Goal: Information Seeking & Learning: Learn about a topic

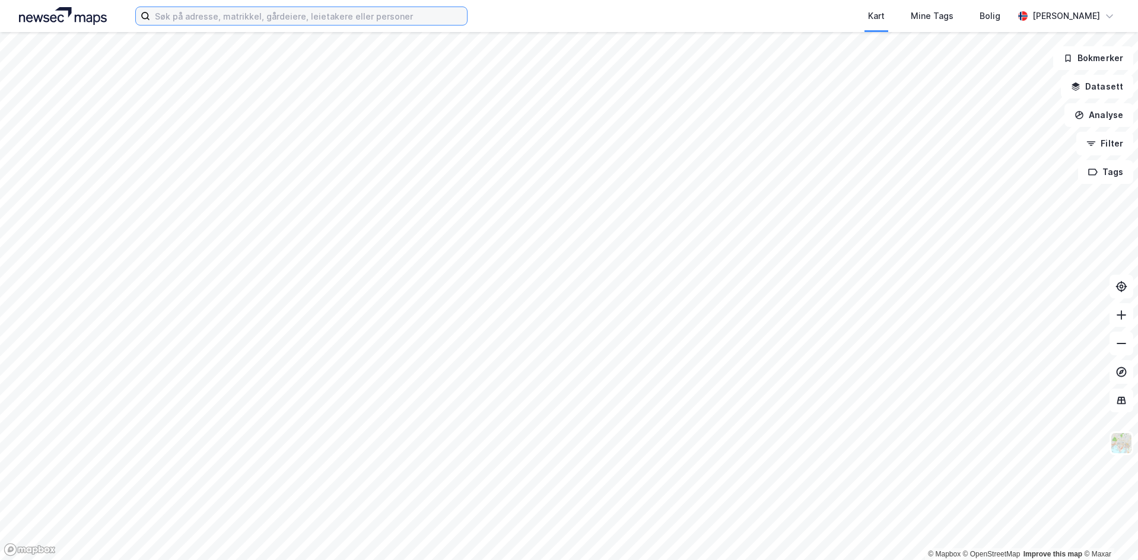
click at [279, 22] on input at bounding box center [308, 16] width 317 height 18
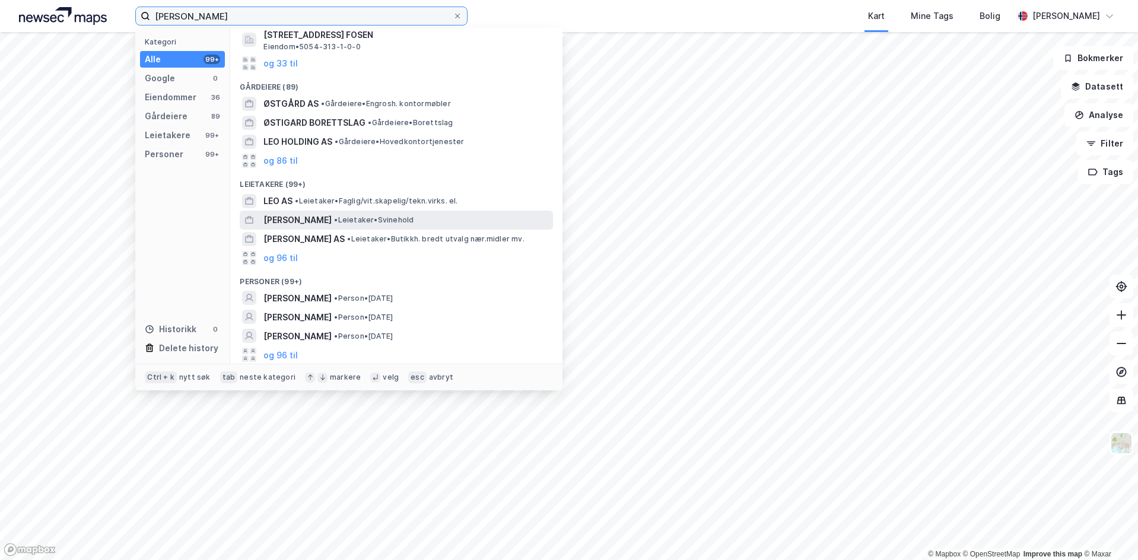
scroll to position [81, 0]
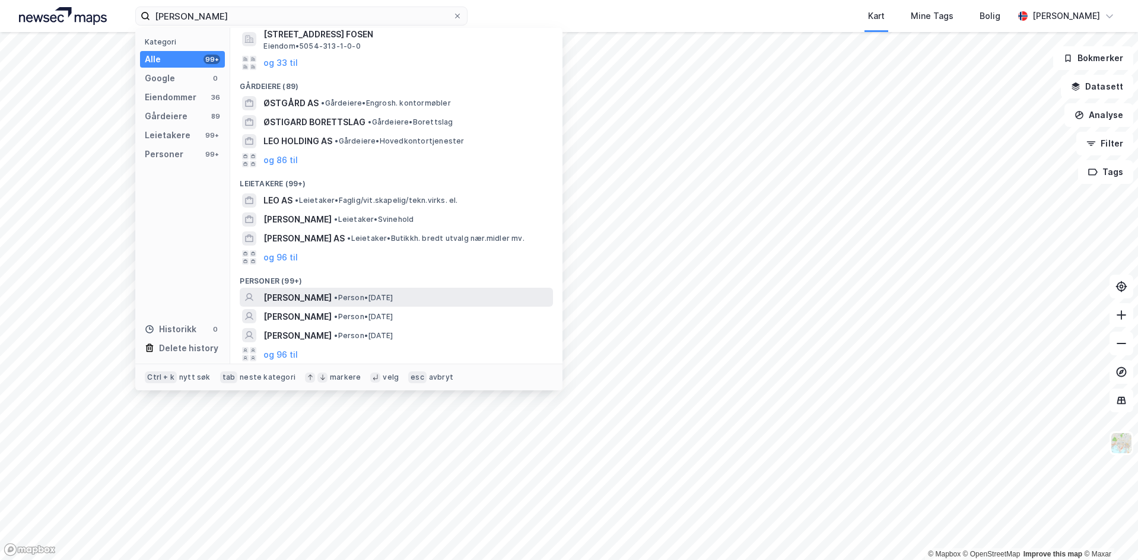
click at [441, 300] on div "[PERSON_NAME] • Person • [DATE]" at bounding box center [406, 298] width 287 height 14
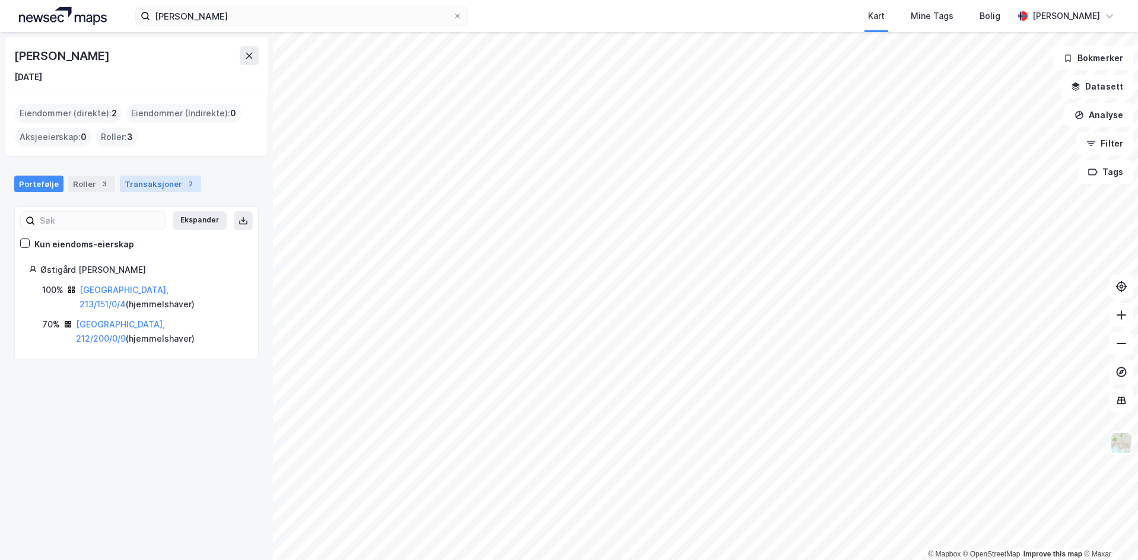
click at [136, 182] on div "Transaksjoner 2" at bounding box center [160, 184] width 81 height 17
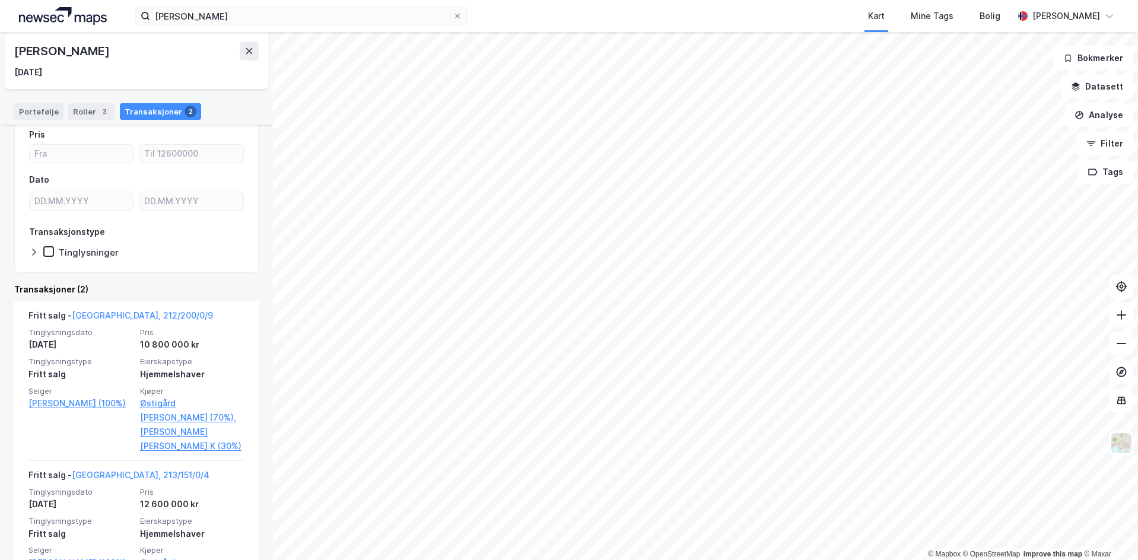
scroll to position [125, 0]
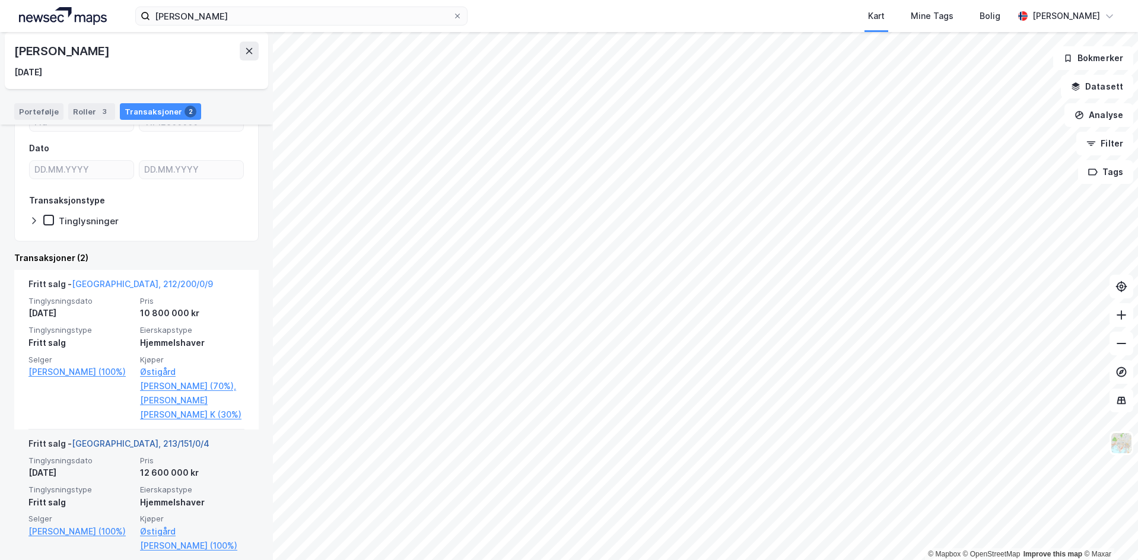
click at [128, 438] on link "[GEOGRAPHIC_DATA], 213/151/0/4" at bounding box center [141, 443] width 138 height 10
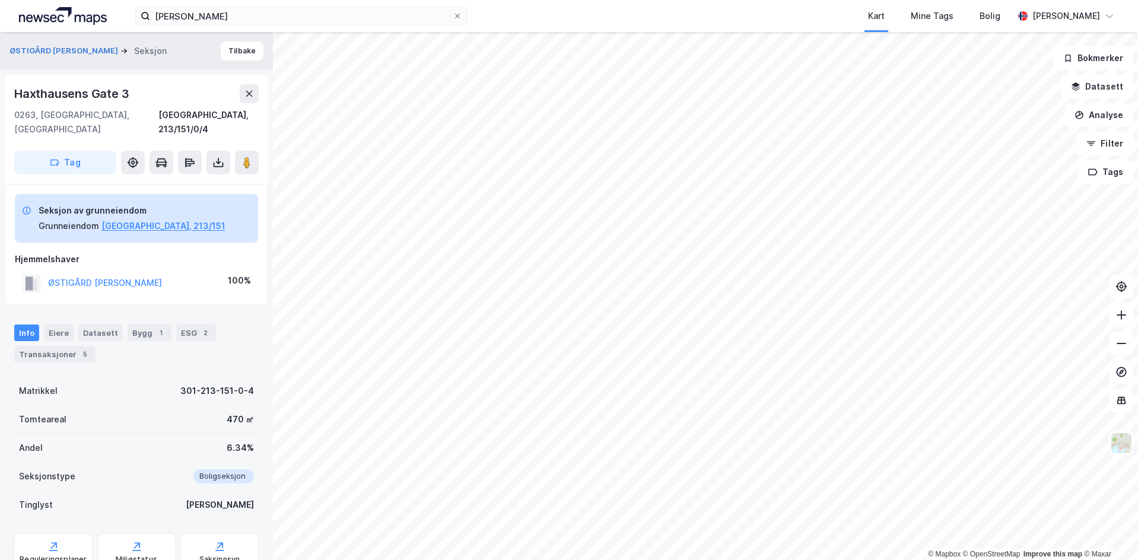
click at [43, 43] on div "ØSTIGÅRD [PERSON_NAME] Seksjon Tilbake" at bounding box center [136, 51] width 273 height 38
click at [43, 44] on div "ØSTIGÅRD [PERSON_NAME] Seksjon" at bounding box center [92, 51] width 167 height 14
click at [43, 47] on button "ØSTIGÅRD [PERSON_NAME]" at bounding box center [64, 51] width 111 height 12
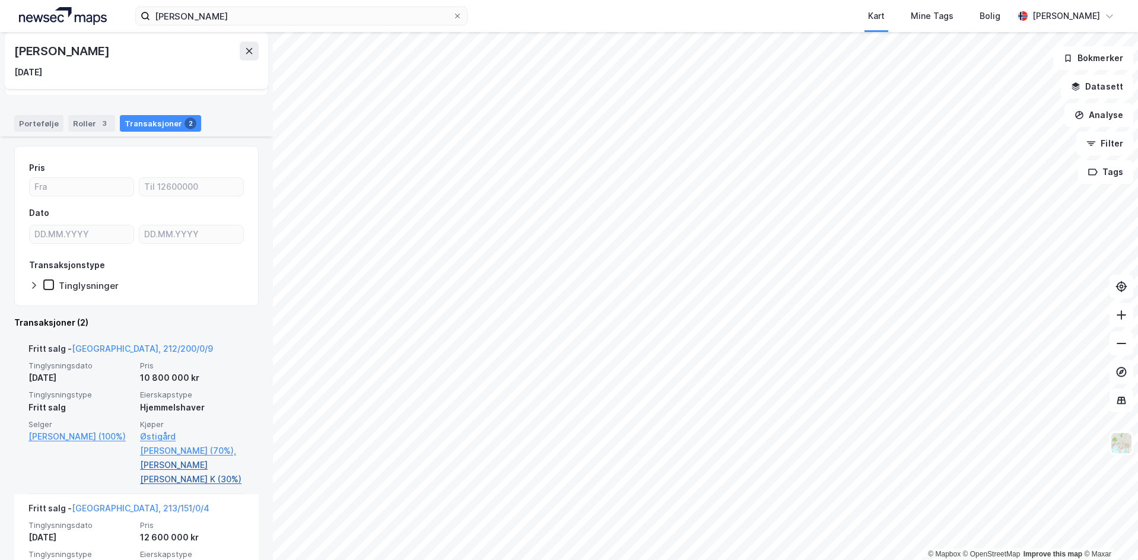
scroll to position [125, 0]
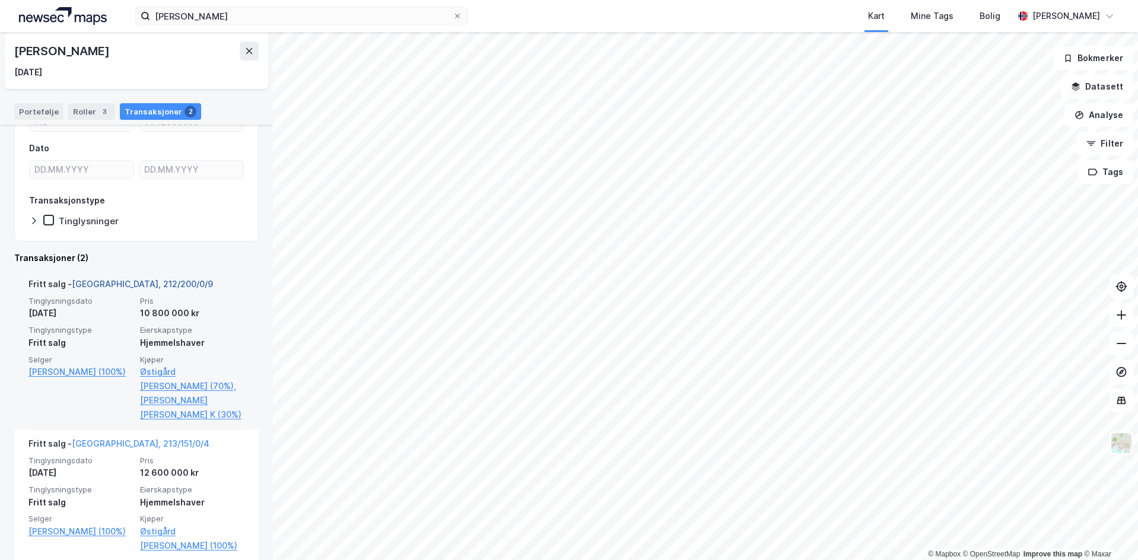
click at [124, 279] on link "[GEOGRAPHIC_DATA], 212/200/0/9" at bounding box center [142, 284] width 141 height 10
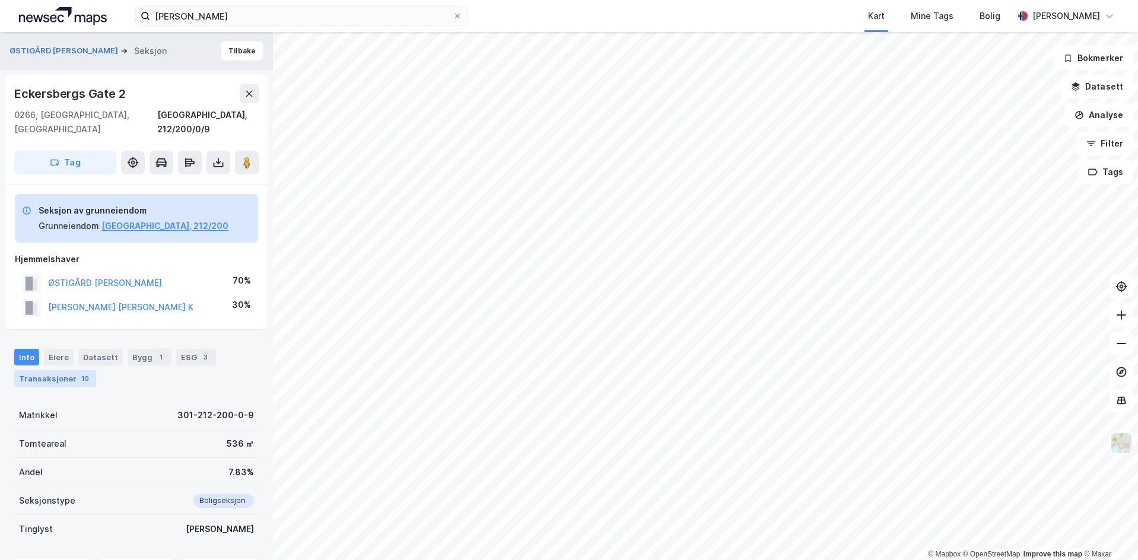
click at [59, 370] on div "Transaksjoner 10" at bounding box center [55, 378] width 82 height 17
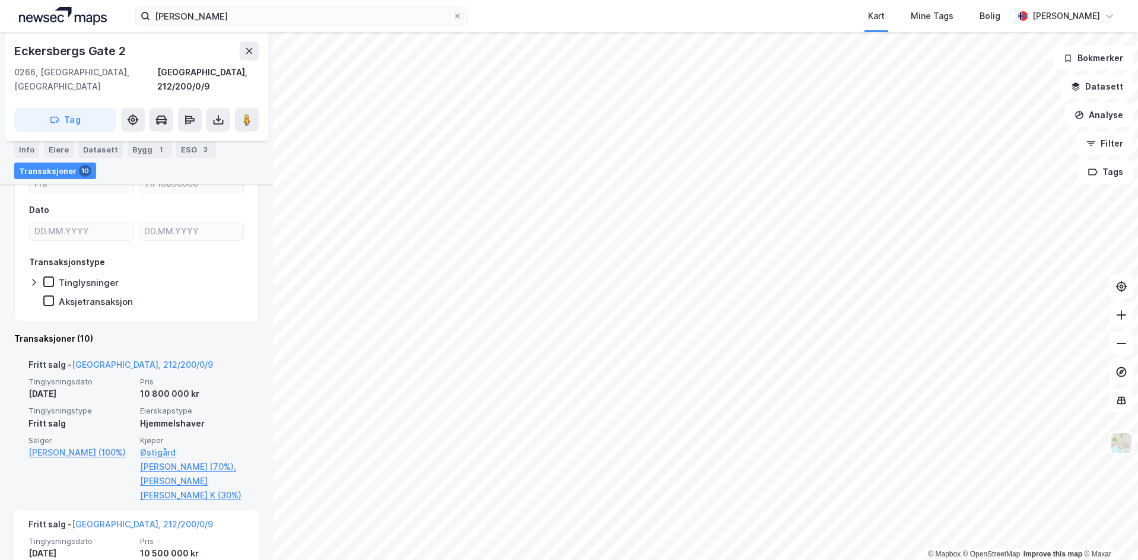
scroll to position [237, 0]
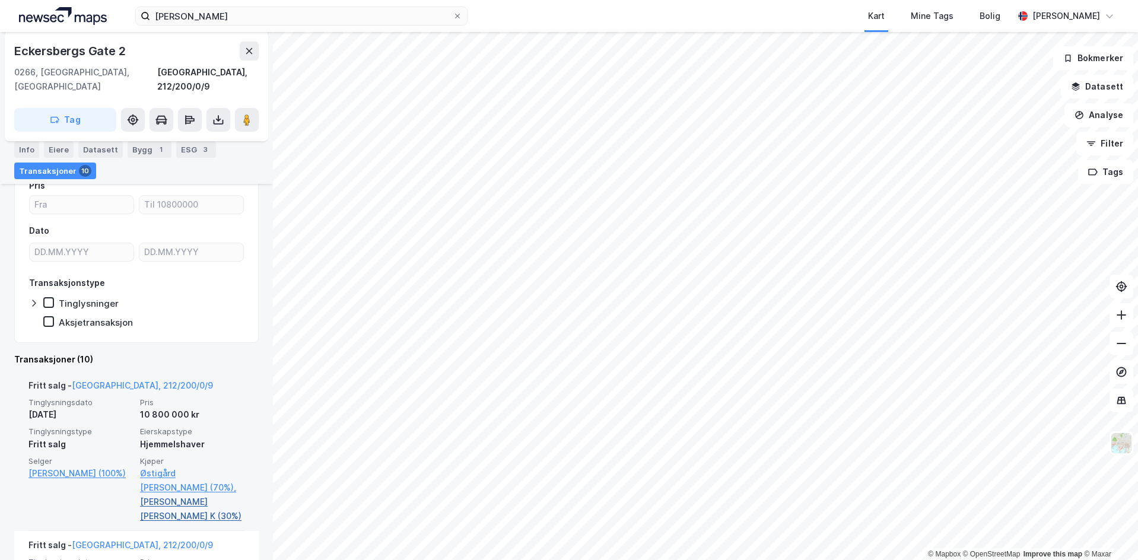
click at [202, 495] on link "[PERSON_NAME] [PERSON_NAME] K (30%)" at bounding box center [192, 509] width 104 height 28
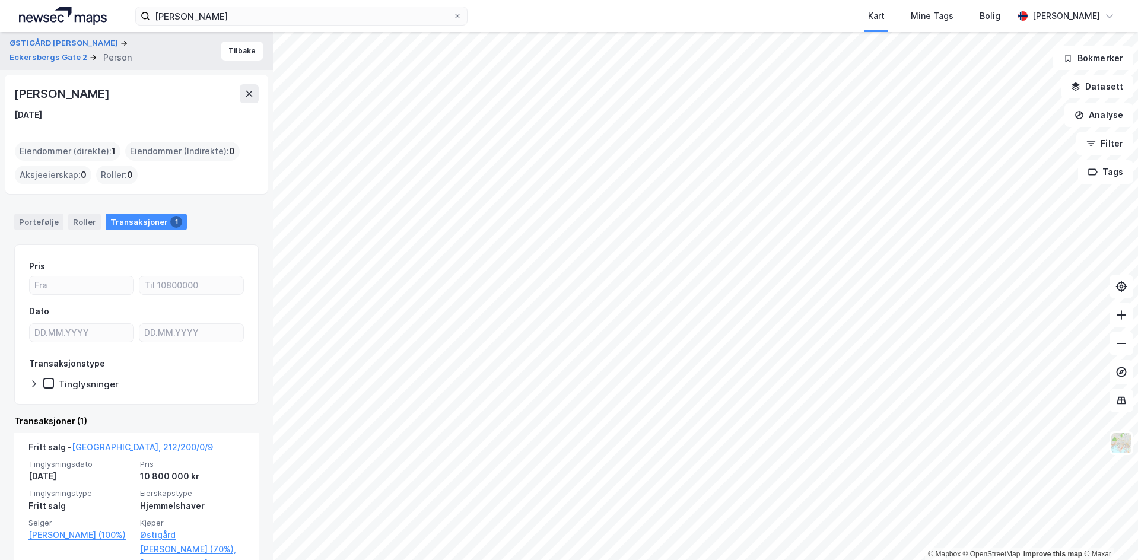
drag, startPoint x: 203, startPoint y: 93, endPoint x: 13, endPoint y: 99, distance: 189.9
click at [13, 99] on div "[PERSON_NAME] [DATE]" at bounding box center [136, 103] width 263 height 57
click at [34, 42] on button "ØSTIGÅRD [PERSON_NAME]" at bounding box center [64, 43] width 111 height 12
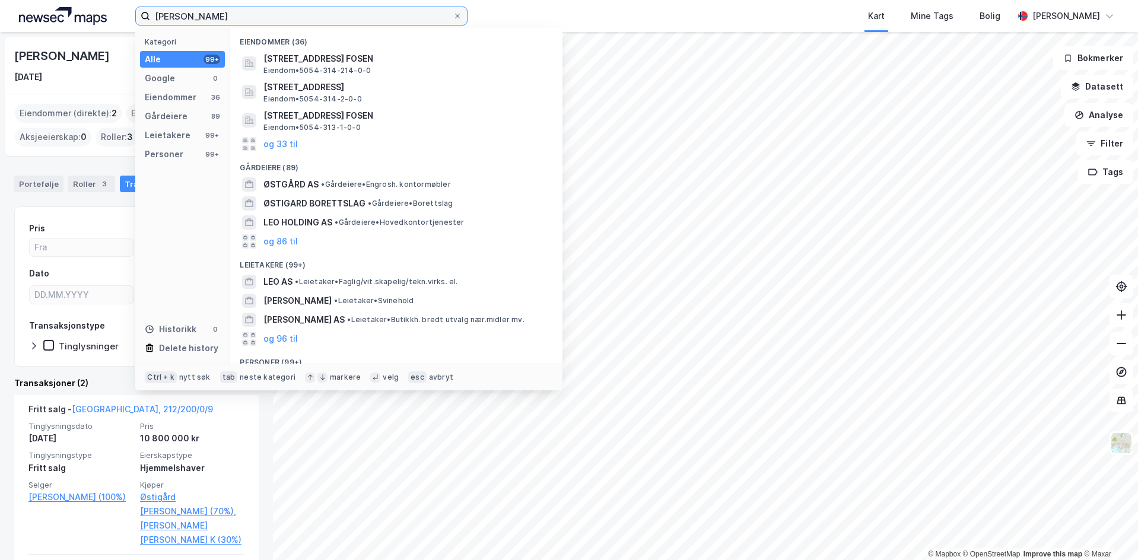
click at [250, 14] on input "[PERSON_NAME]" at bounding box center [301, 16] width 303 height 18
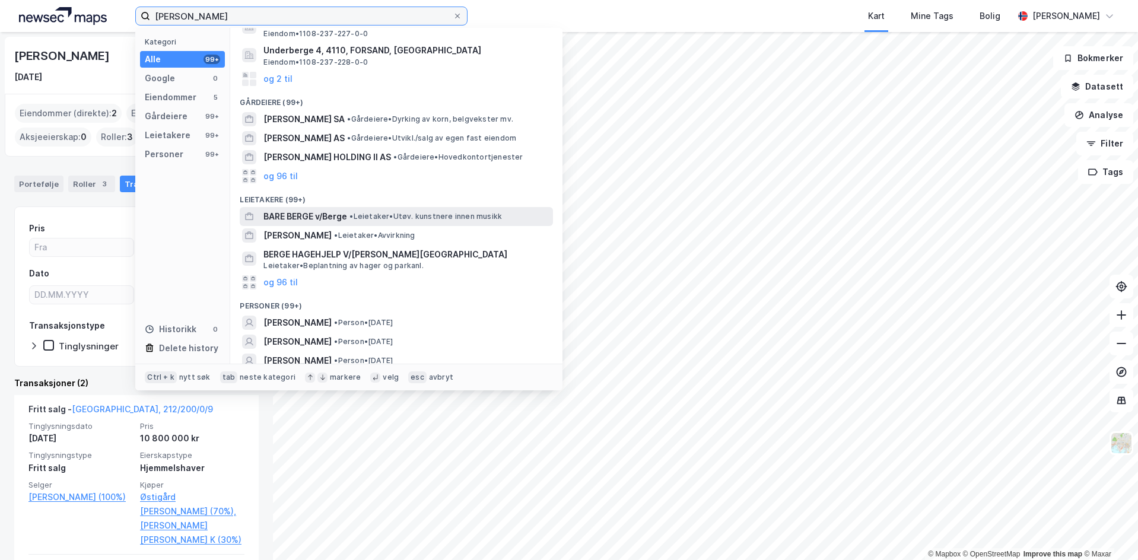
scroll to position [91, 0]
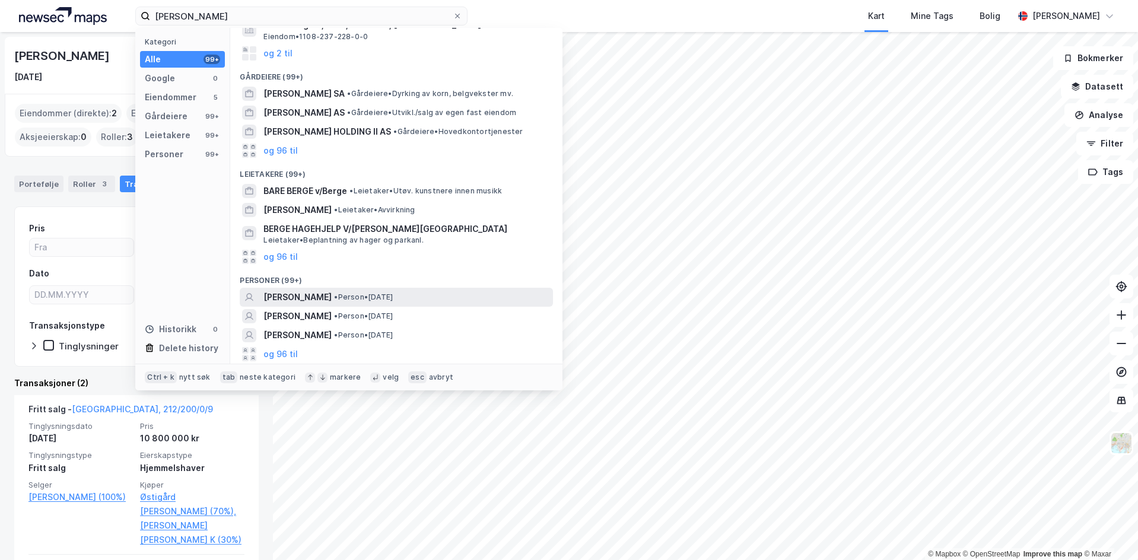
click at [470, 294] on div "[PERSON_NAME] • Person • [DATE]" at bounding box center [406, 297] width 287 height 14
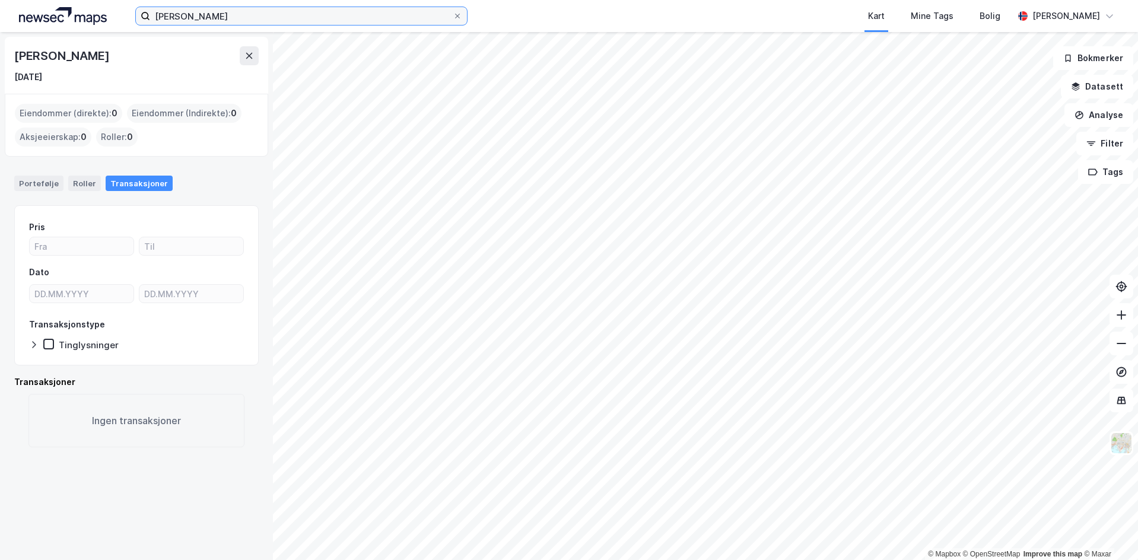
click at [279, 15] on input "[PERSON_NAME]" at bounding box center [301, 16] width 303 height 18
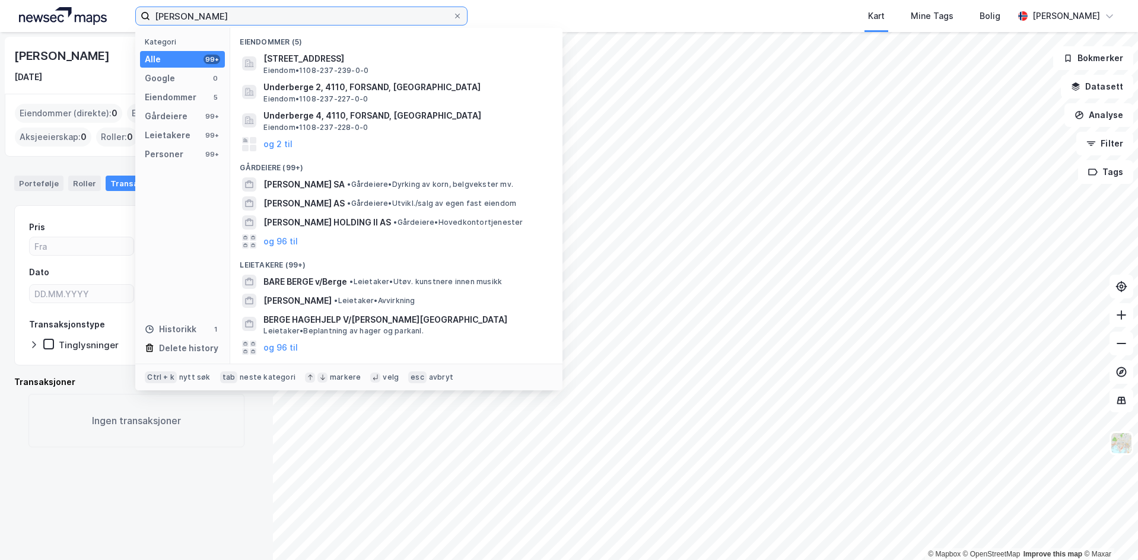
click at [279, 15] on input "[PERSON_NAME]" at bounding box center [301, 16] width 303 height 18
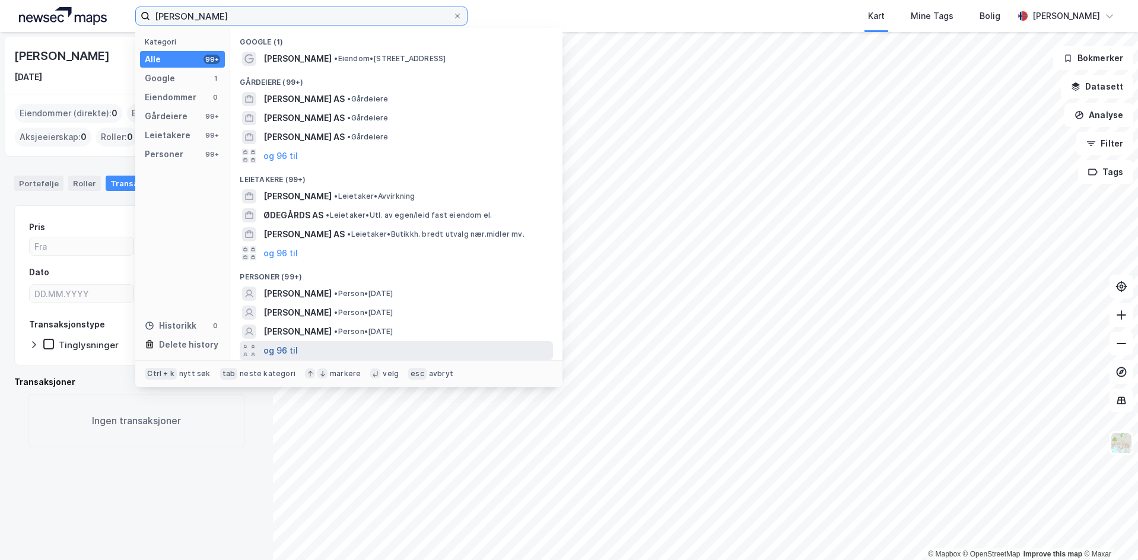
type input "[PERSON_NAME]"
click at [284, 351] on button "og 96 til" at bounding box center [280, 351] width 34 height 14
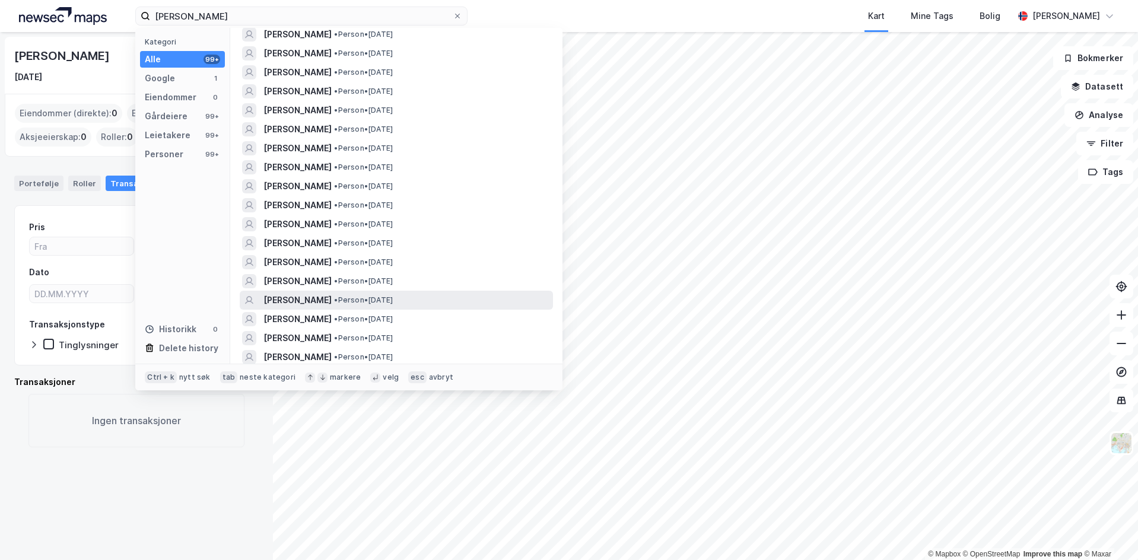
scroll to position [356, 0]
click at [440, 299] on div "[PERSON_NAME] • Person • [DATE]" at bounding box center [406, 298] width 287 height 14
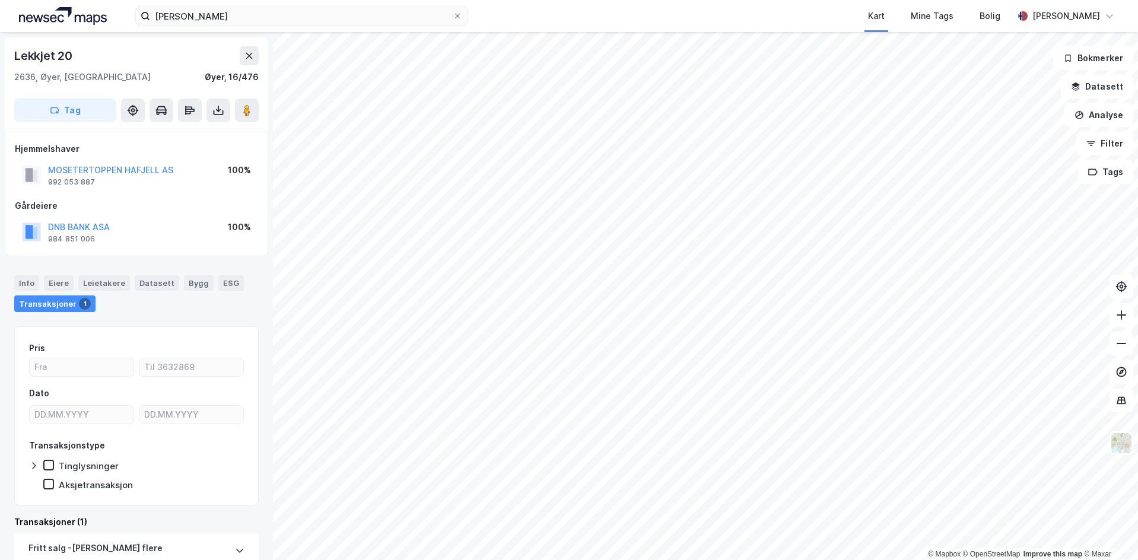
scroll to position [147, 0]
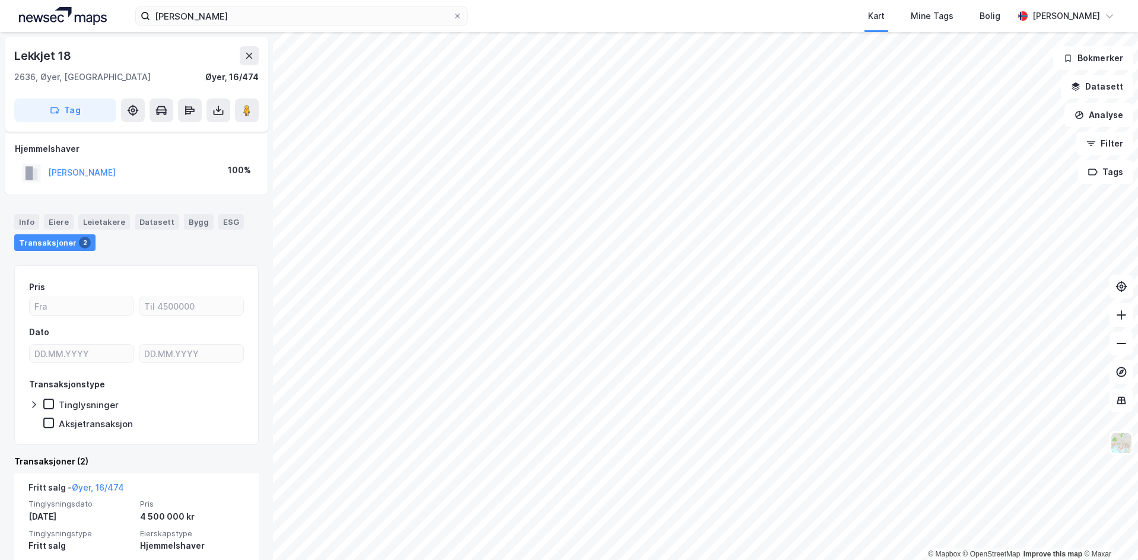
scroll to position [178, 0]
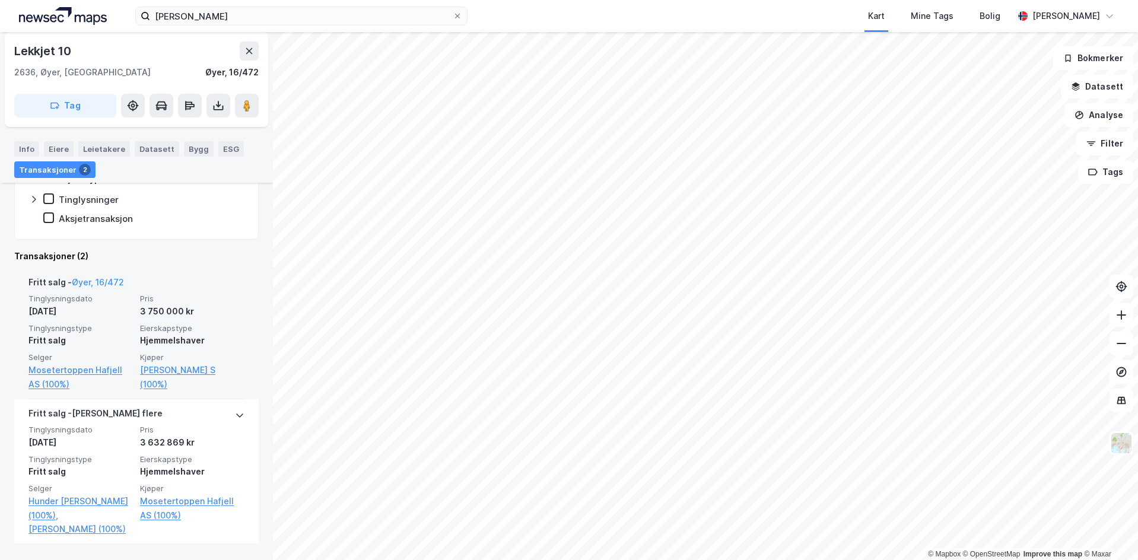
scroll to position [218, 0]
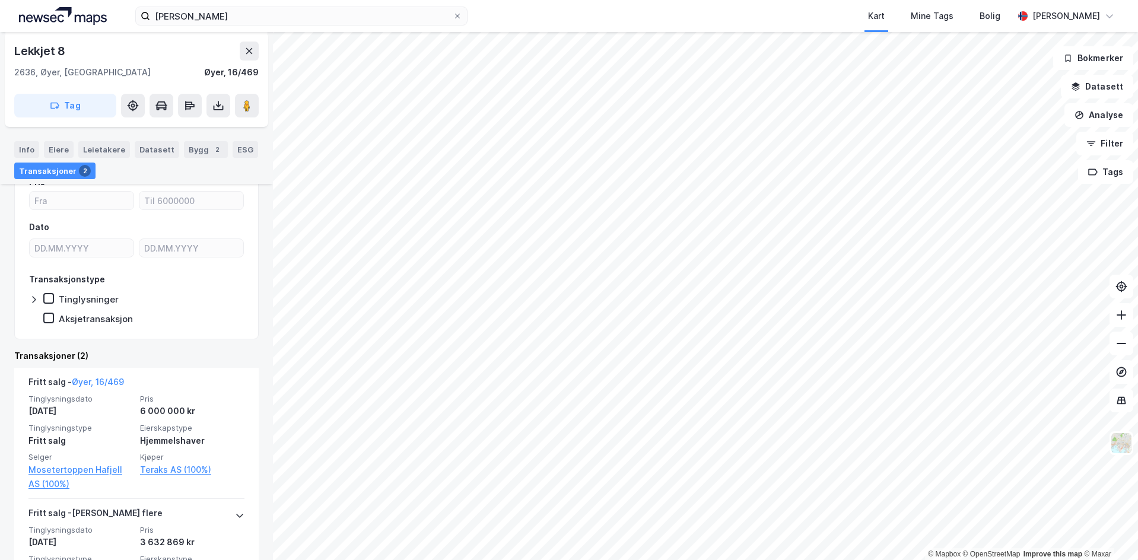
scroll to position [18, 0]
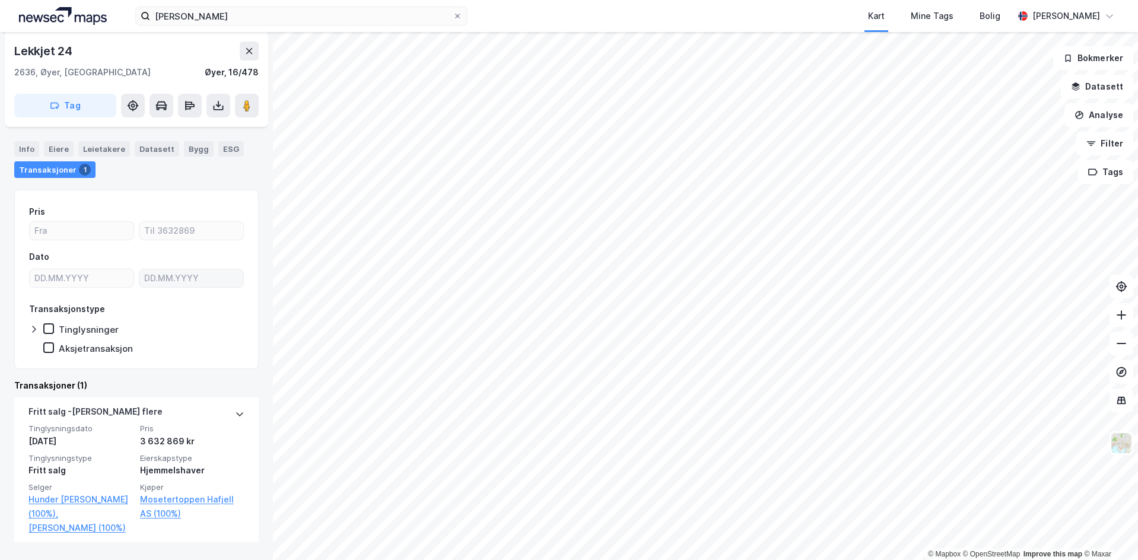
scroll to position [147, 0]
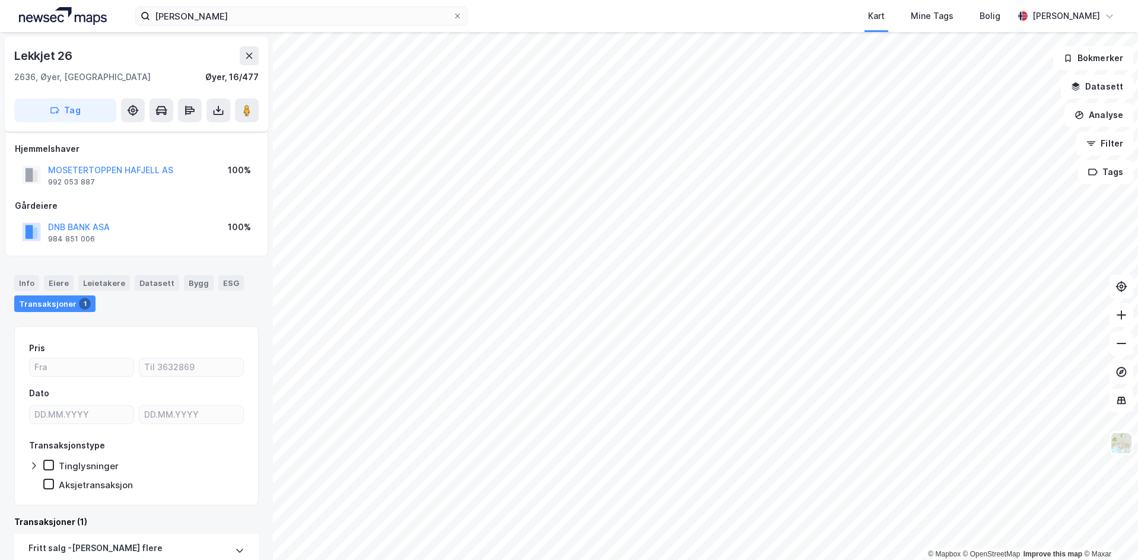
scroll to position [119, 0]
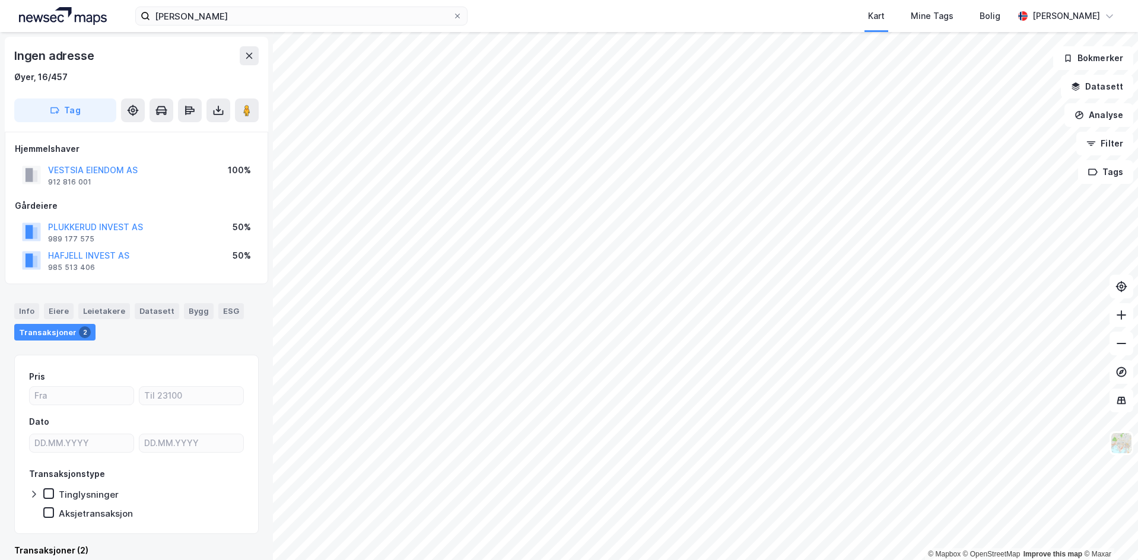
scroll to position [1, 0]
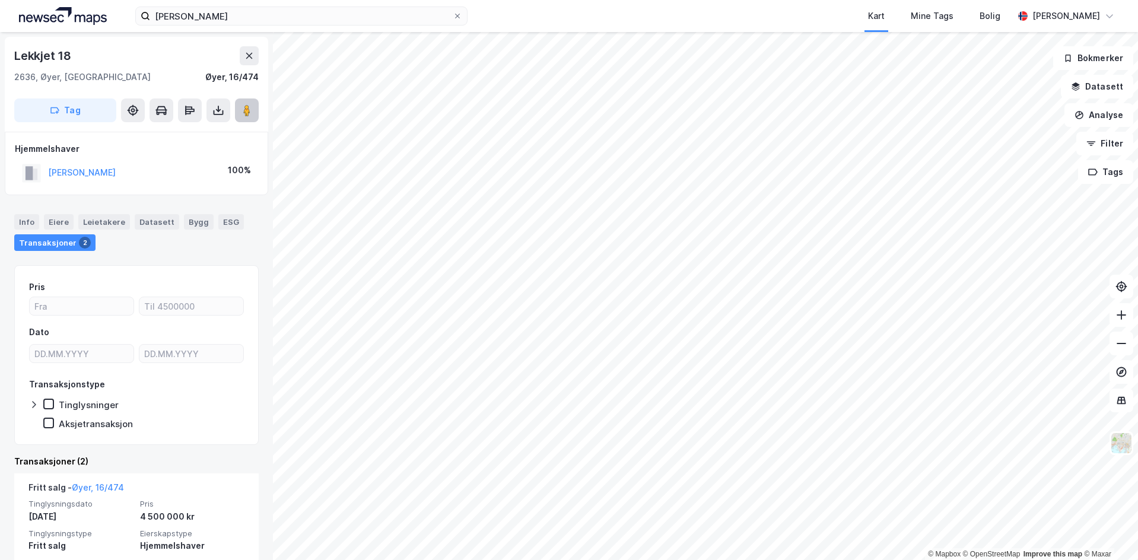
click at [249, 117] on button at bounding box center [247, 110] width 24 height 24
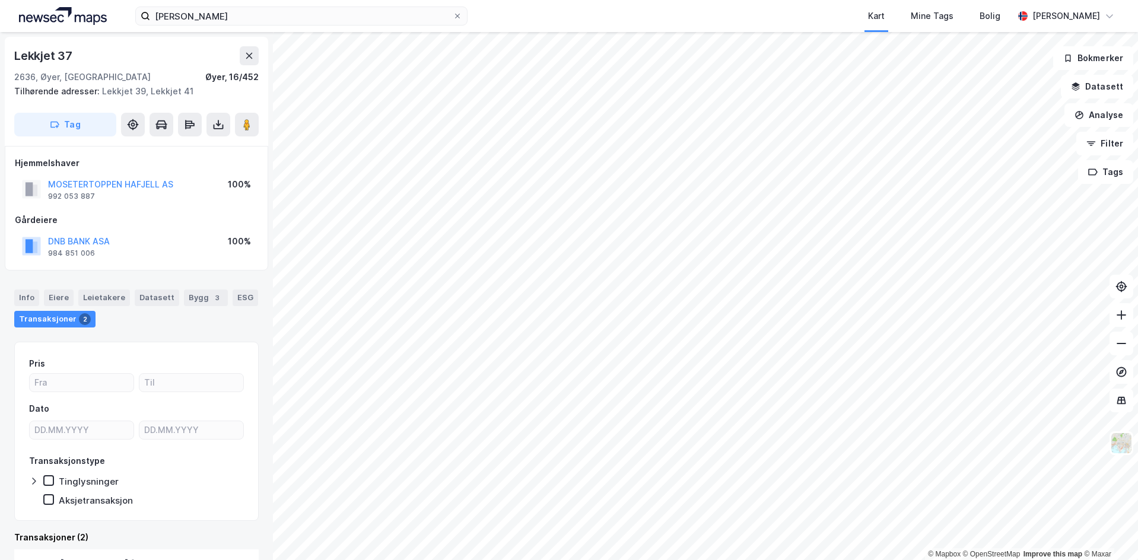
scroll to position [1, 0]
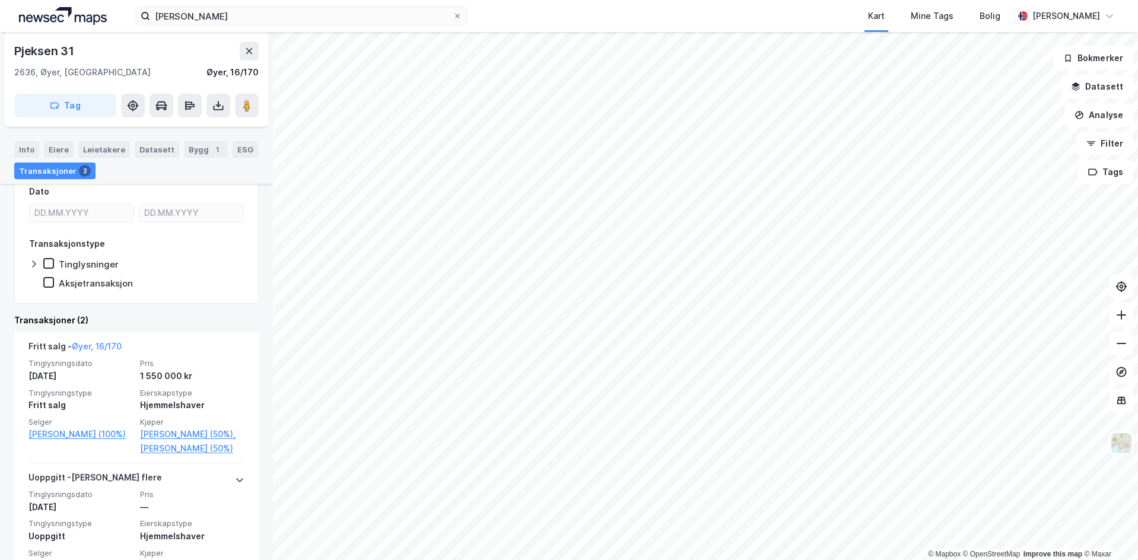
scroll to position [178, 0]
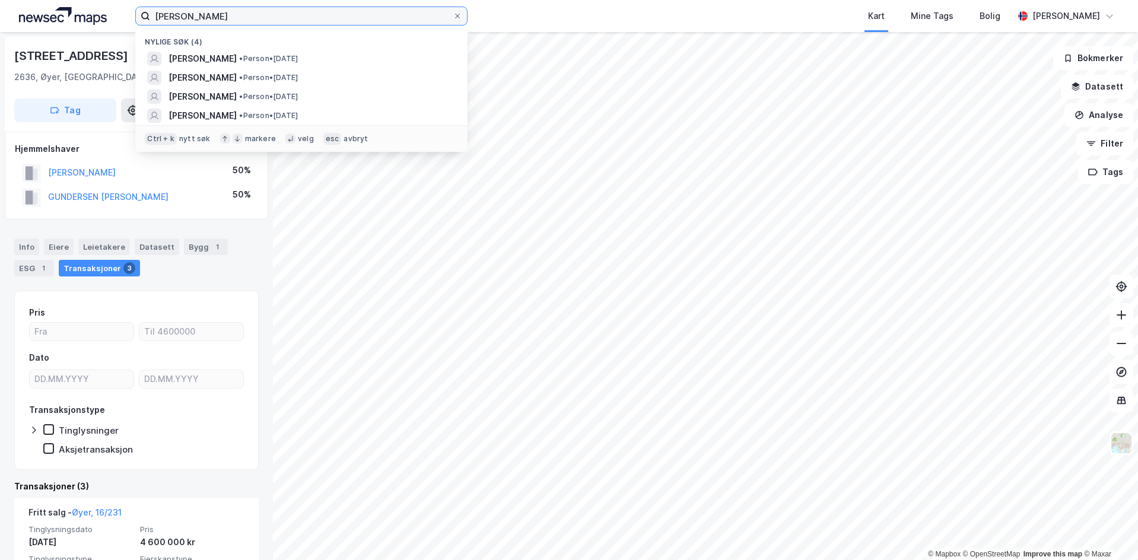
click at [276, 15] on input "[PERSON_NAME]" at bounding box center [301, 16] width 303 height 18
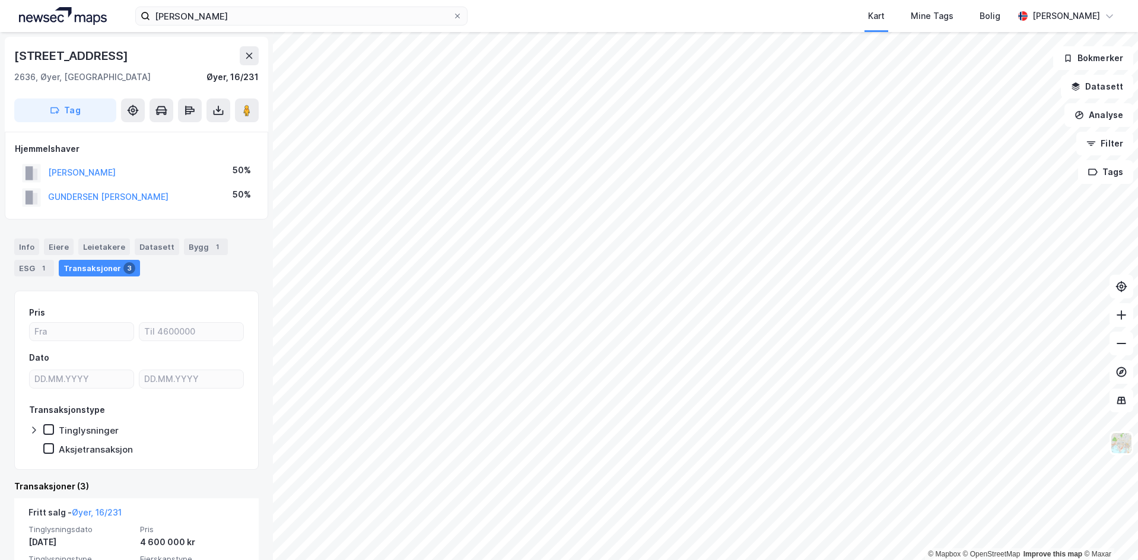
click at [56, 14] on img at bounding box center [63, 16] width 88 height 18
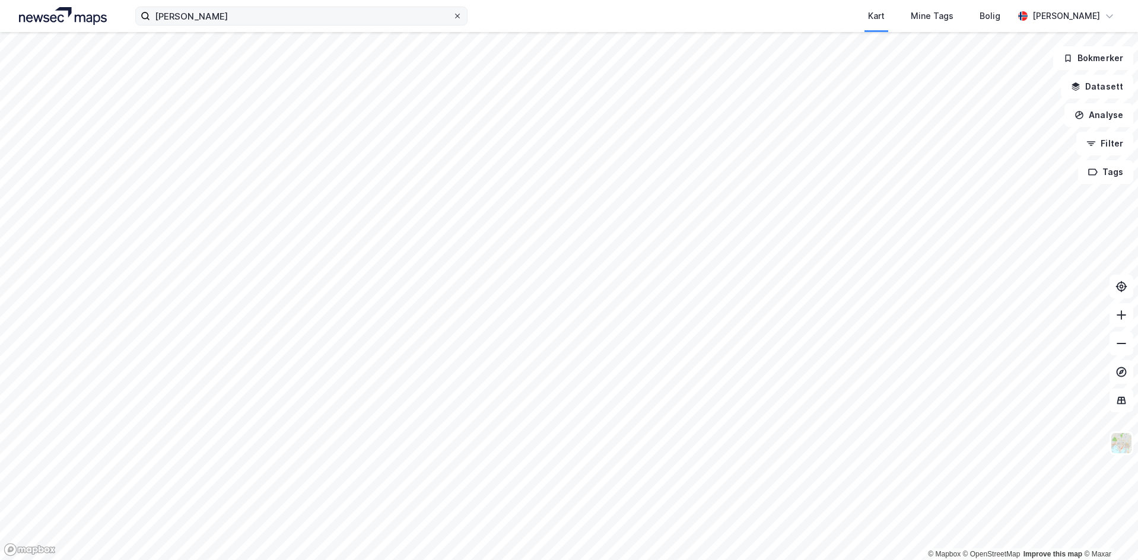
click at [457, 18] on icon at bounding box center [457, 15] width 7 height 7
click at [453, 18] on input "[PERSON_NAME]" at bounding box center [301, 16] width 303 height 18
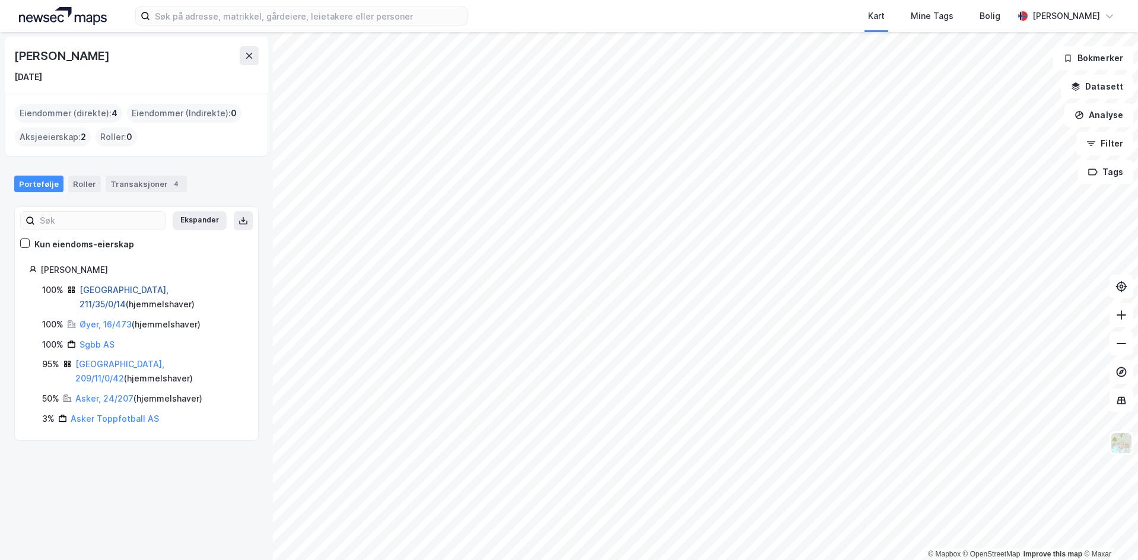
click at [129, 293] on link "Oslo, 211/35/0/14" at bounding box center [123, 297] width 89 height 24
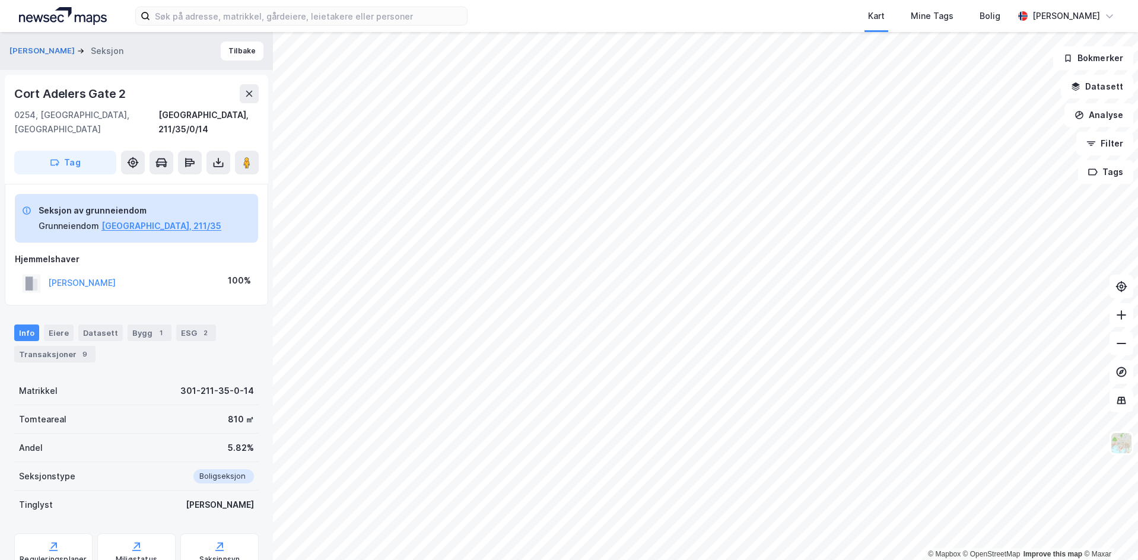
scroll to position [36, 0]
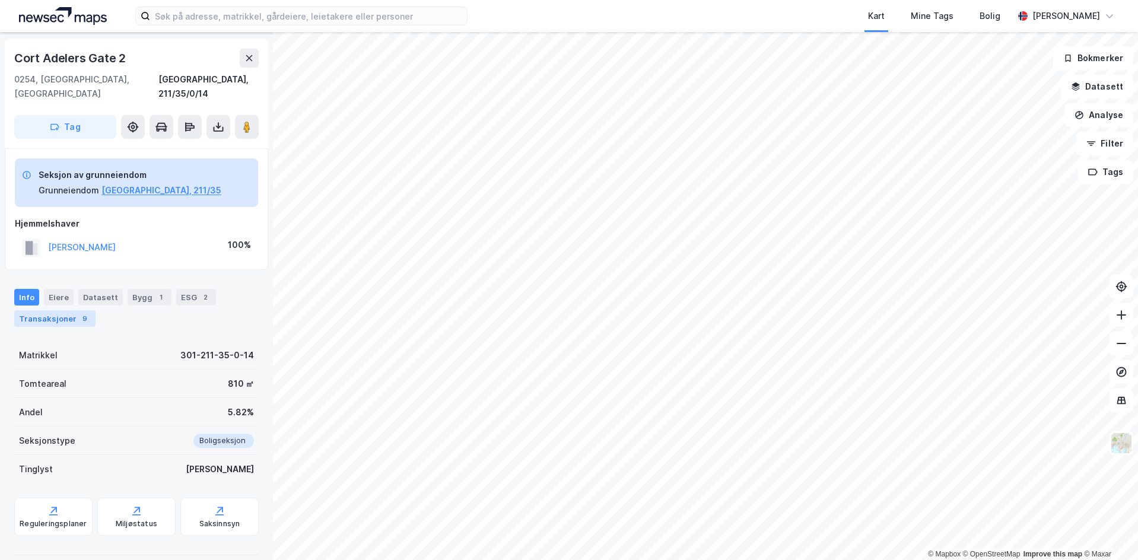
click at [61, 310] on div "Transaksjoner 9" at bounding box center [54, 318] width 81 height 17
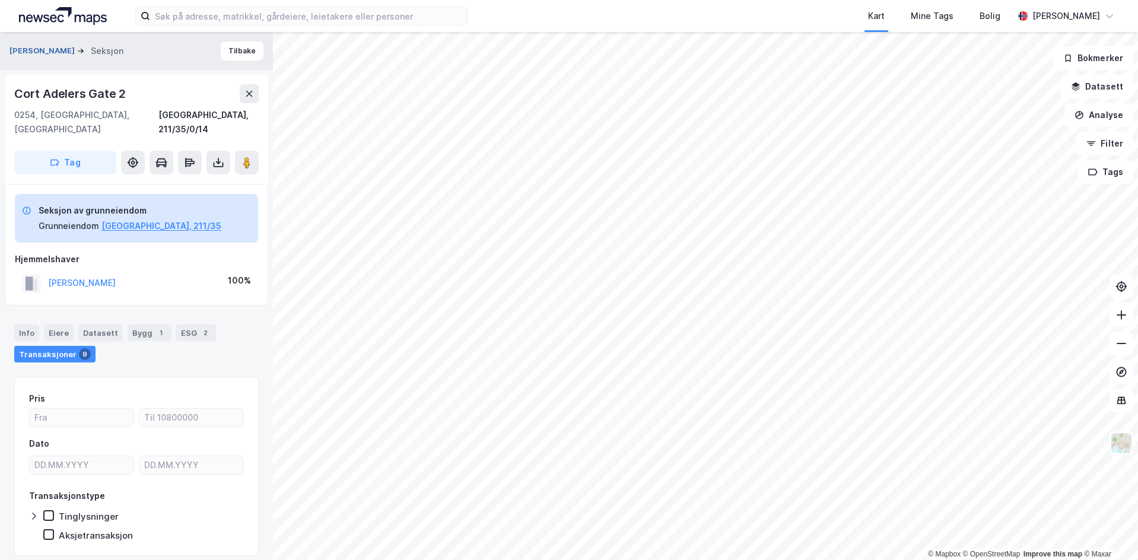
click at [72, 55] on button "[PERSON_NAME]" at bounding box center [43, 51] width 68 height 12
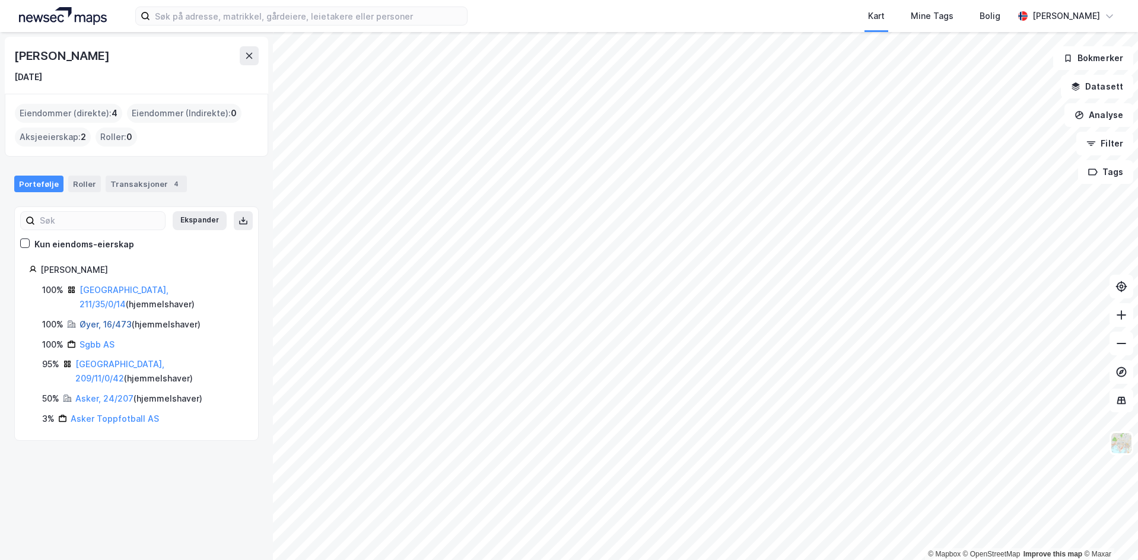
click at [110, 319] on link "Øyer, 16/473" at bounding box center [105, 324] width 52 height 10
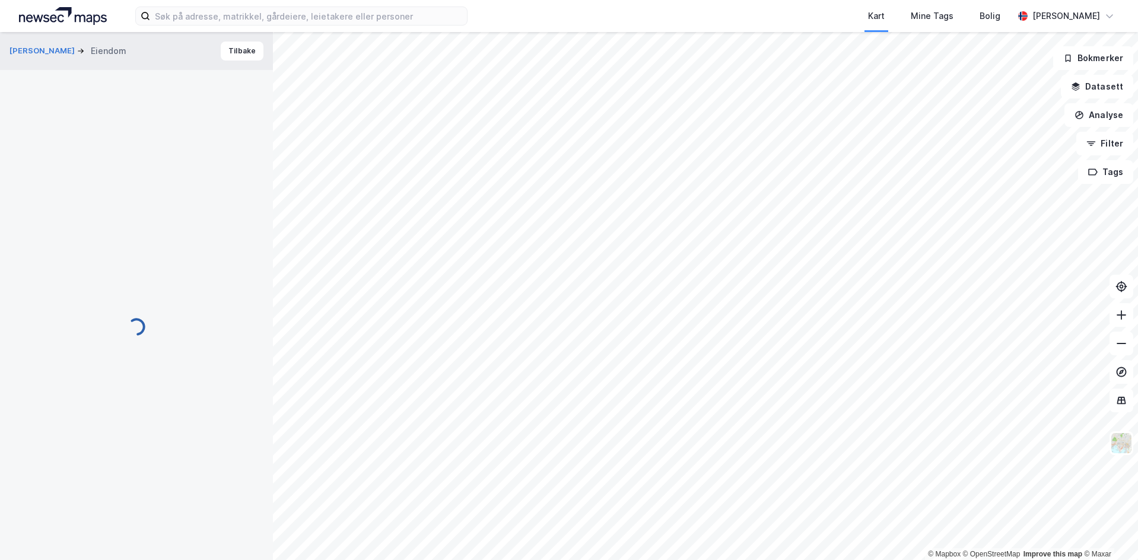
scroll to position [1, 0]
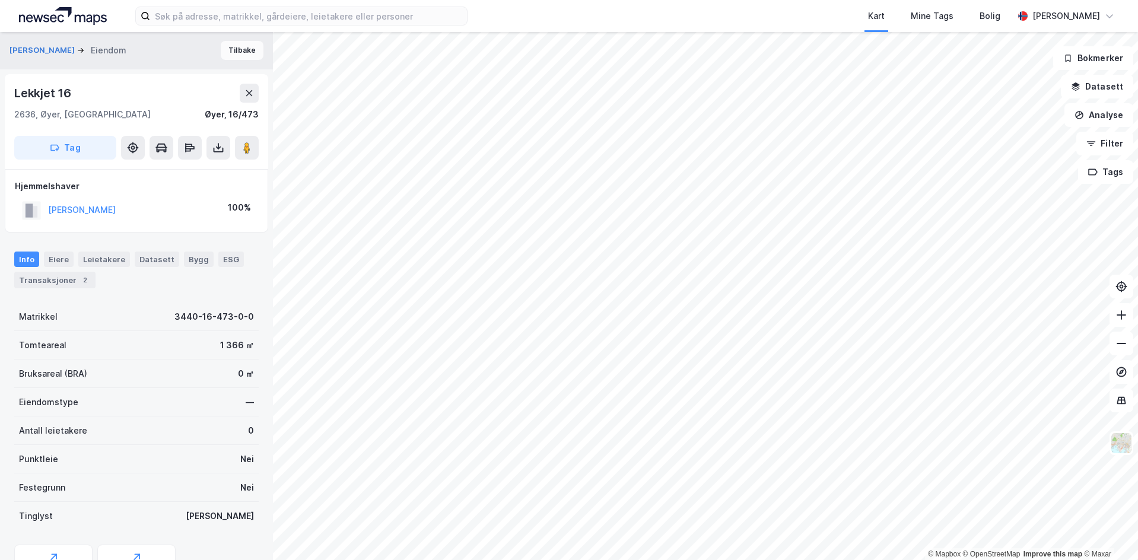
click at [243, 47] on button "Tilbake" at bounding box center [242, 50] width 43 height 19
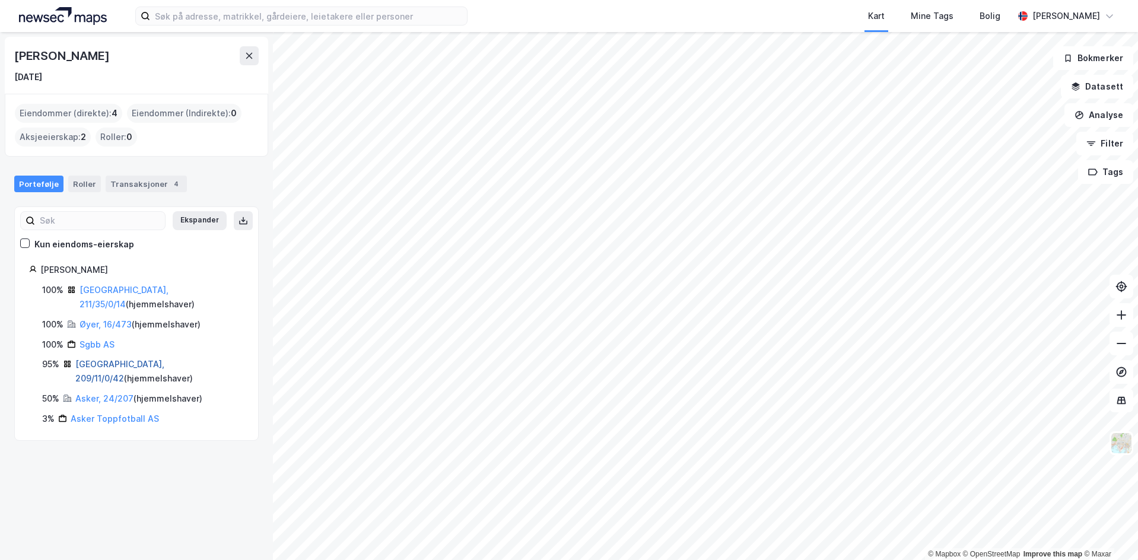
click at [104, 359] on link "Oslo, 209/11/0/42" at bounding box center [119, 371] width 89 height 24
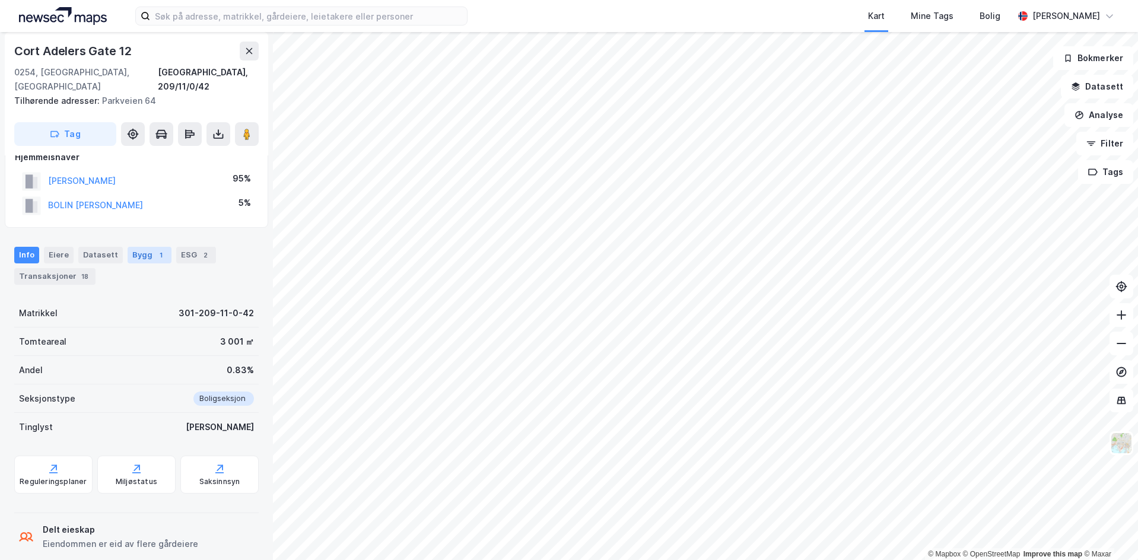
scroll to position [122, 0]
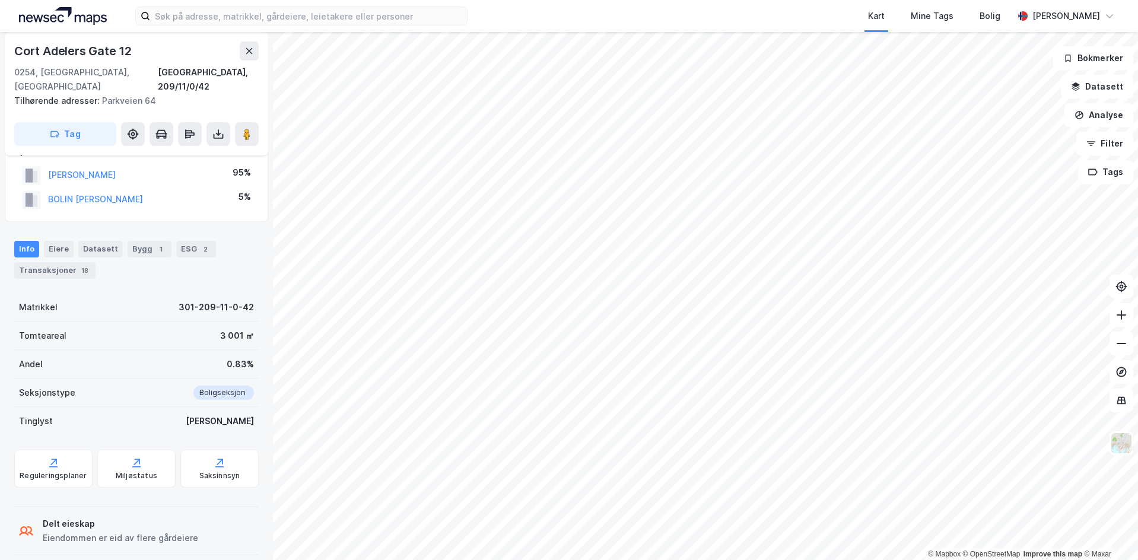
click at [122, 192] on div "BOLIN AKSEL GORM BERGE" at bounding box center [95, 199] width 95 height 14
click at [0, 0] on button "BOLIN AKSEL GORM BERGE" at bounding box center [0, 0] width 0 height 0
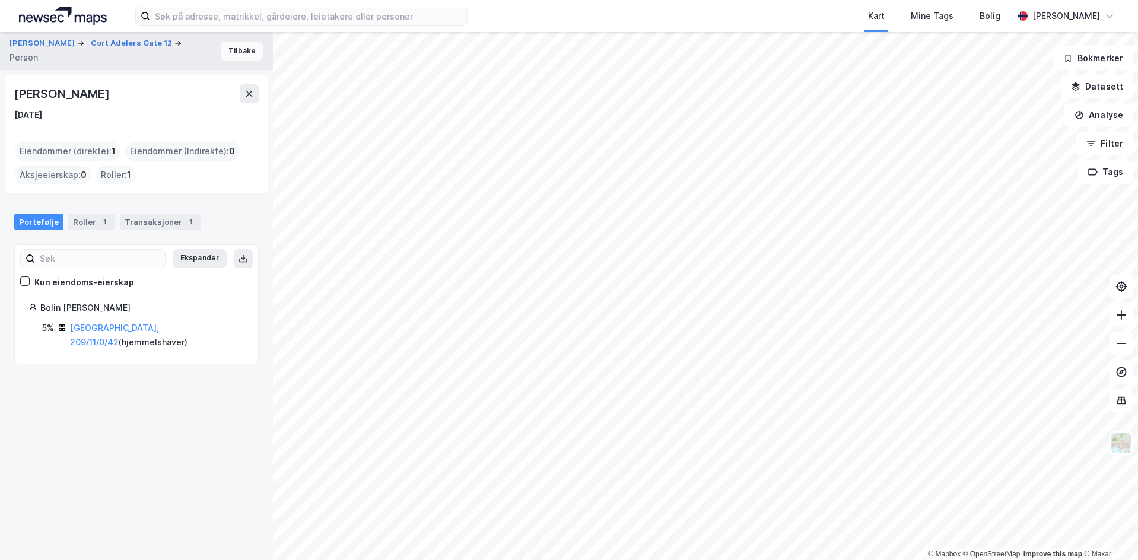
click at [234, 46] on button "Tilbake" at bounding box center [242, 51] width 43 height 19
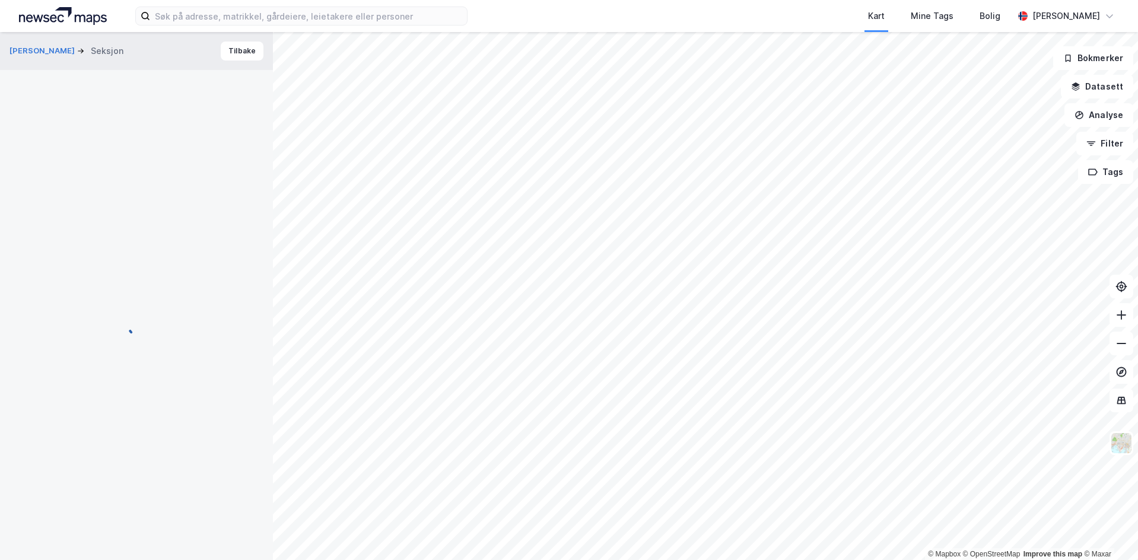
scroll to position [122, 0]
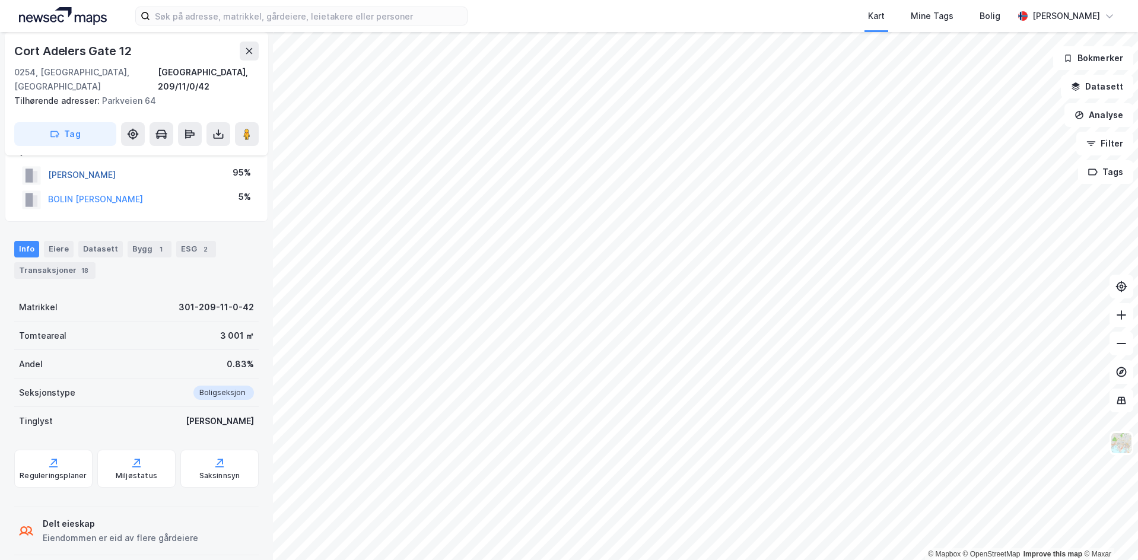
click at [0, 0] on button "[PERSON_NAME]" at bounding box center [0, 0] width 0 height 0
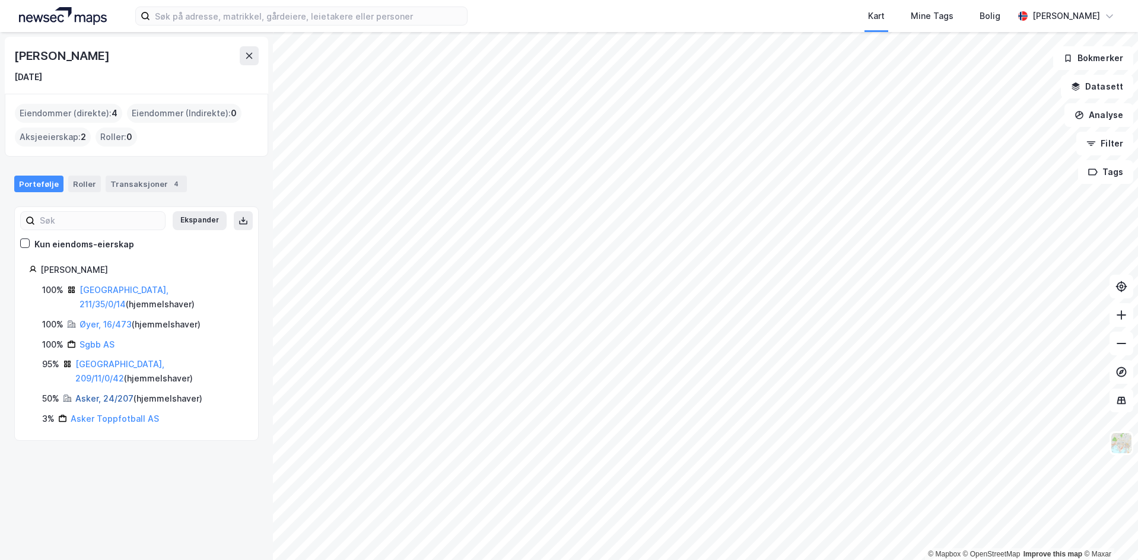
click at [107, 393] on link "Asker, 24/207" at bounding box center [104, 398] width 58 height 10
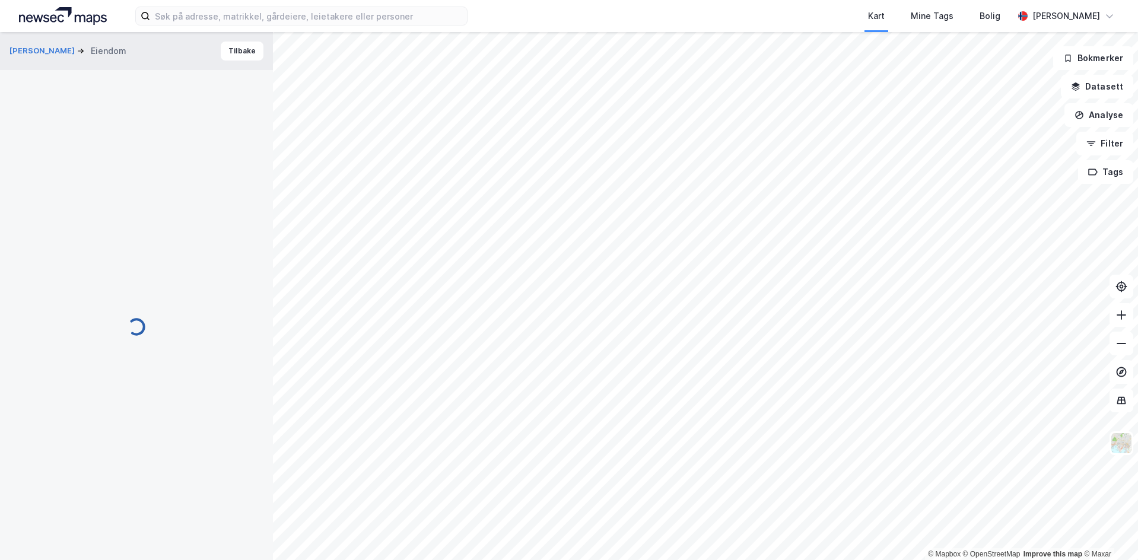
scroll to position [122, 0]
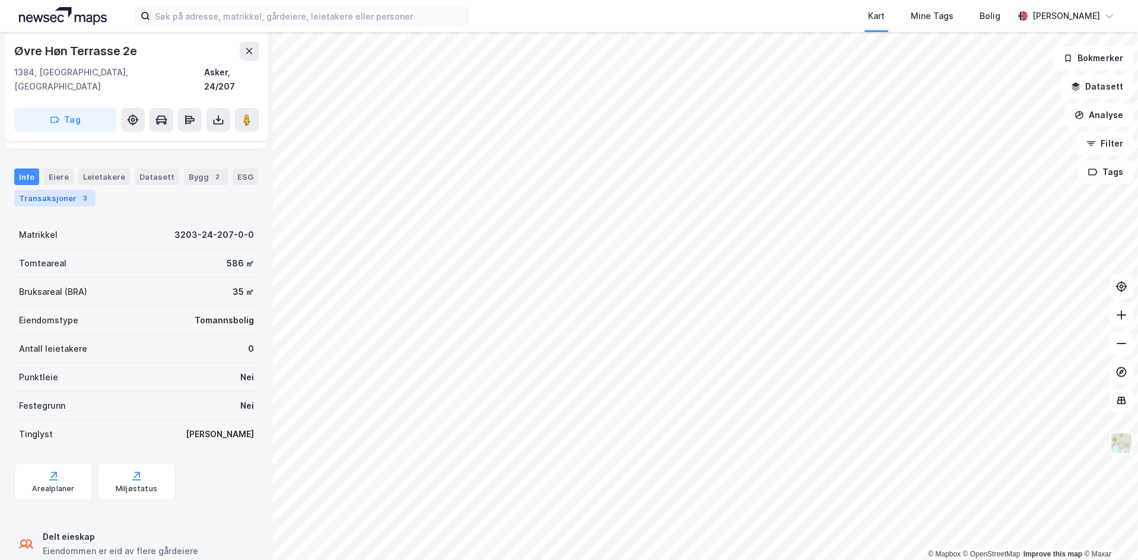
click at [68, 190] on div "Transaksjoner 3" at bounding box center [54, 198] width 81 height 17
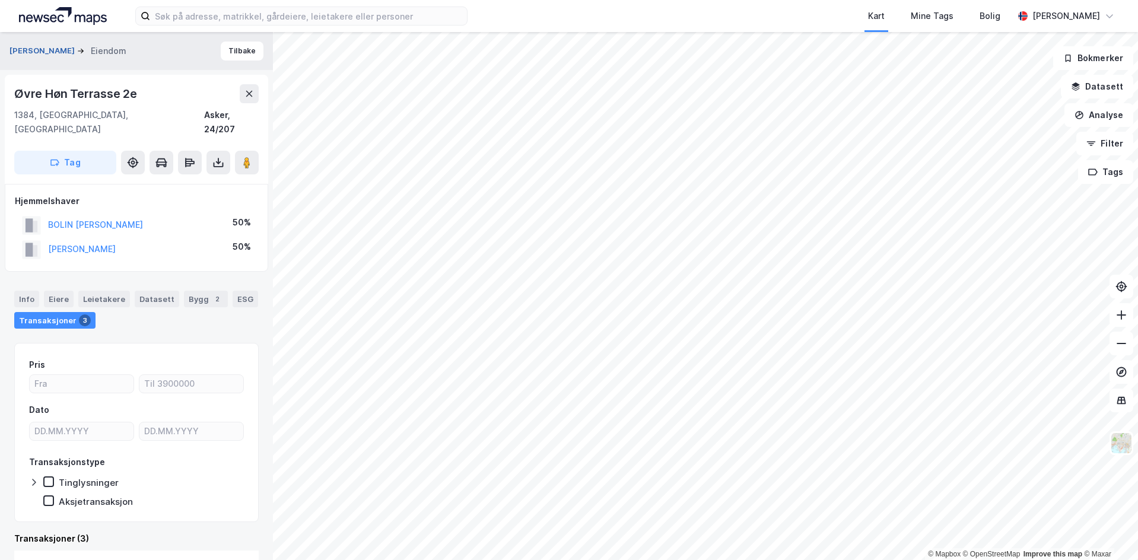
click at [77, 53] on button "[PERSON_NAME]" at bounding box center [43, 51] width 68 height 12
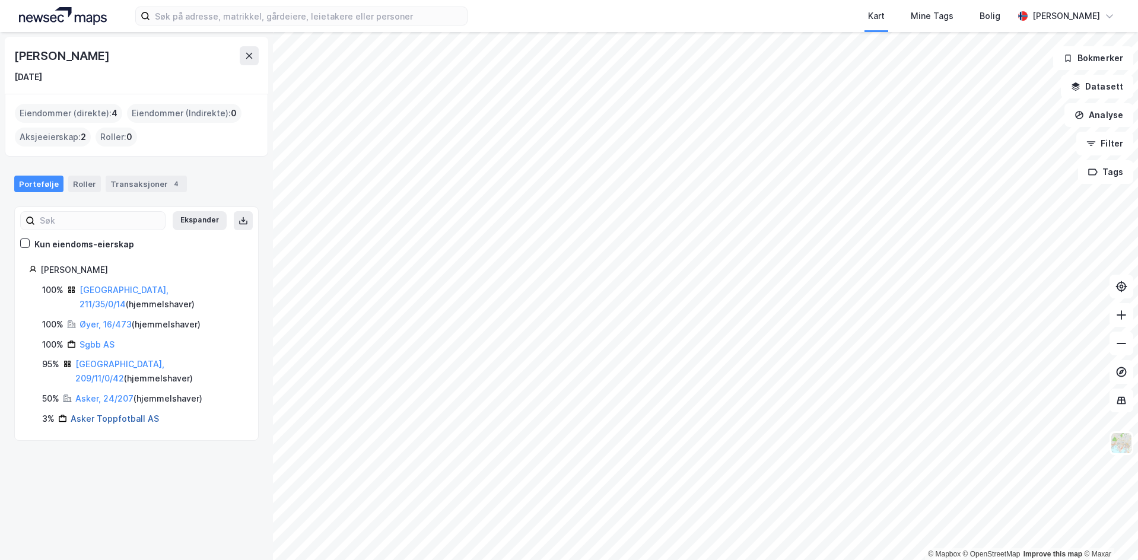
click at [133, 414] on link "Asker Toppfotball AS" at bounding box center [115, 419] width 88 height 10
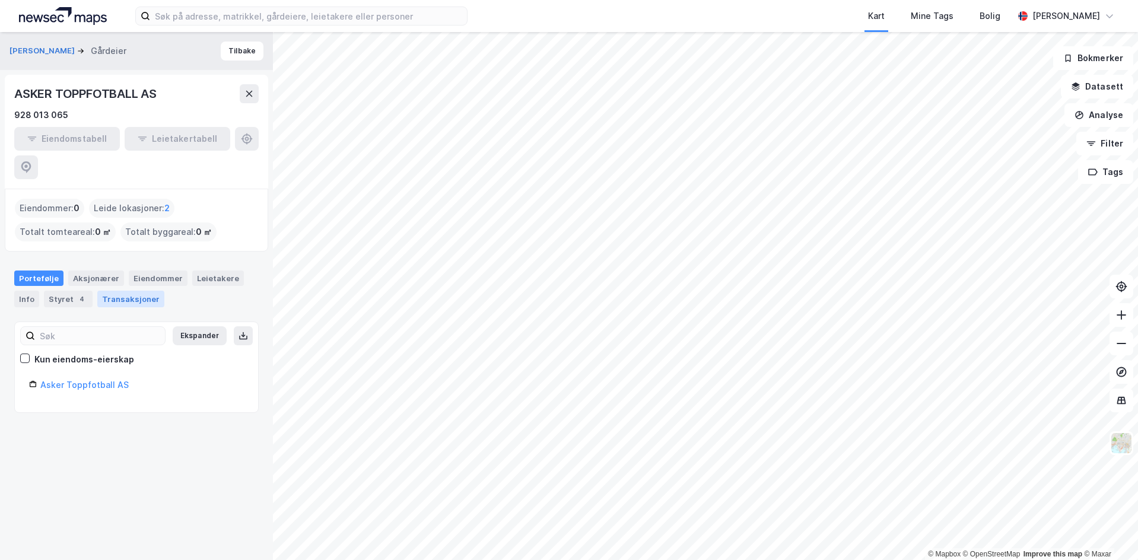
click at [150, 291] on div "Transaksjoner" at bounding box center [130, 299] width 67 height 17
